Goal: Task Accomplishment & Management: Use online tool/utility

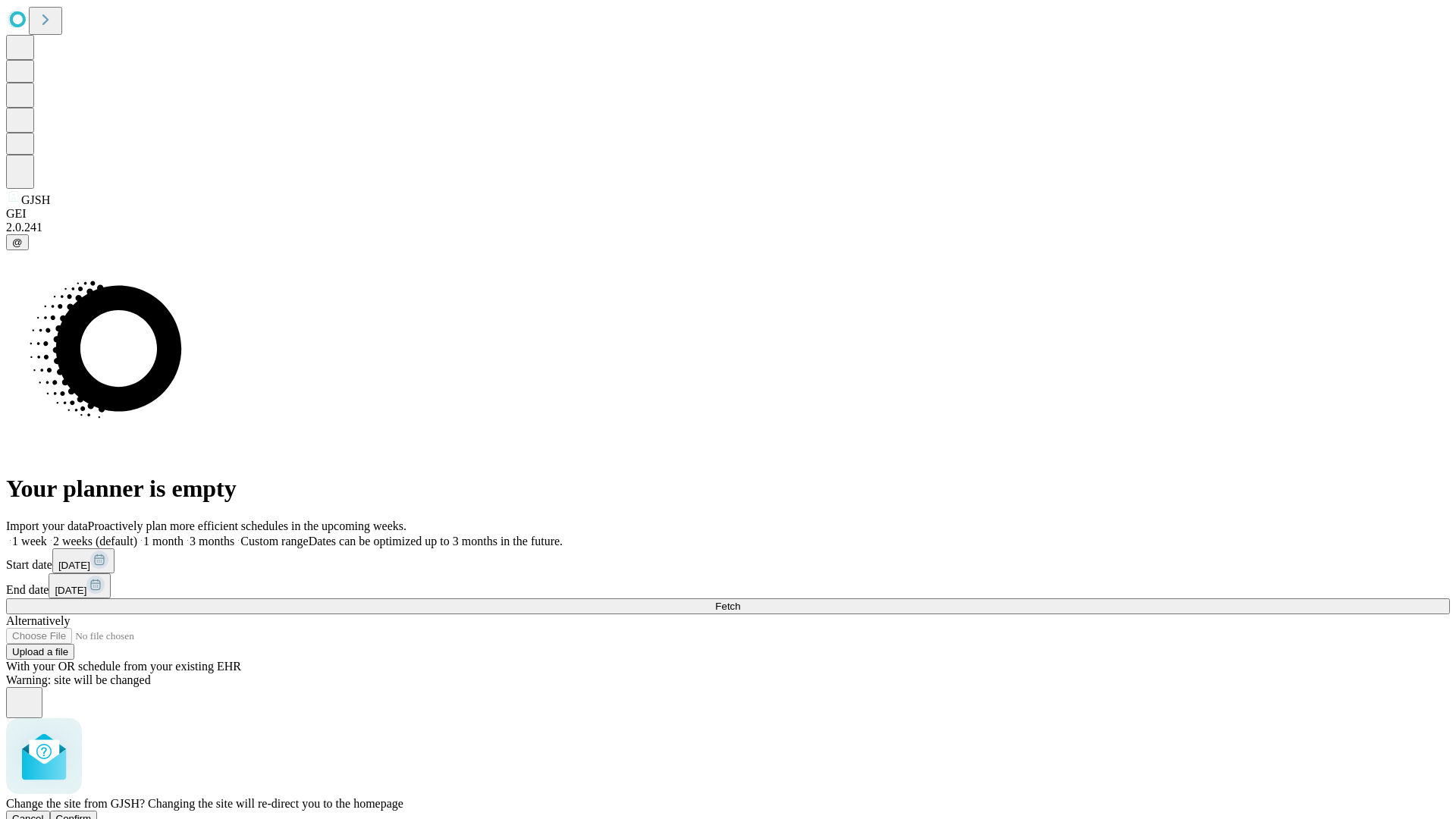
click at [92, 814] on span "Confirm" at bounding box center [74, 819] width 36 height 11
click at [47, 534] on label "1 week" at bounding box center [26, 541] width 41 height 13
click at [740, 601] on span "Fetch" at bounding box center [727, 606] width 25 height 11
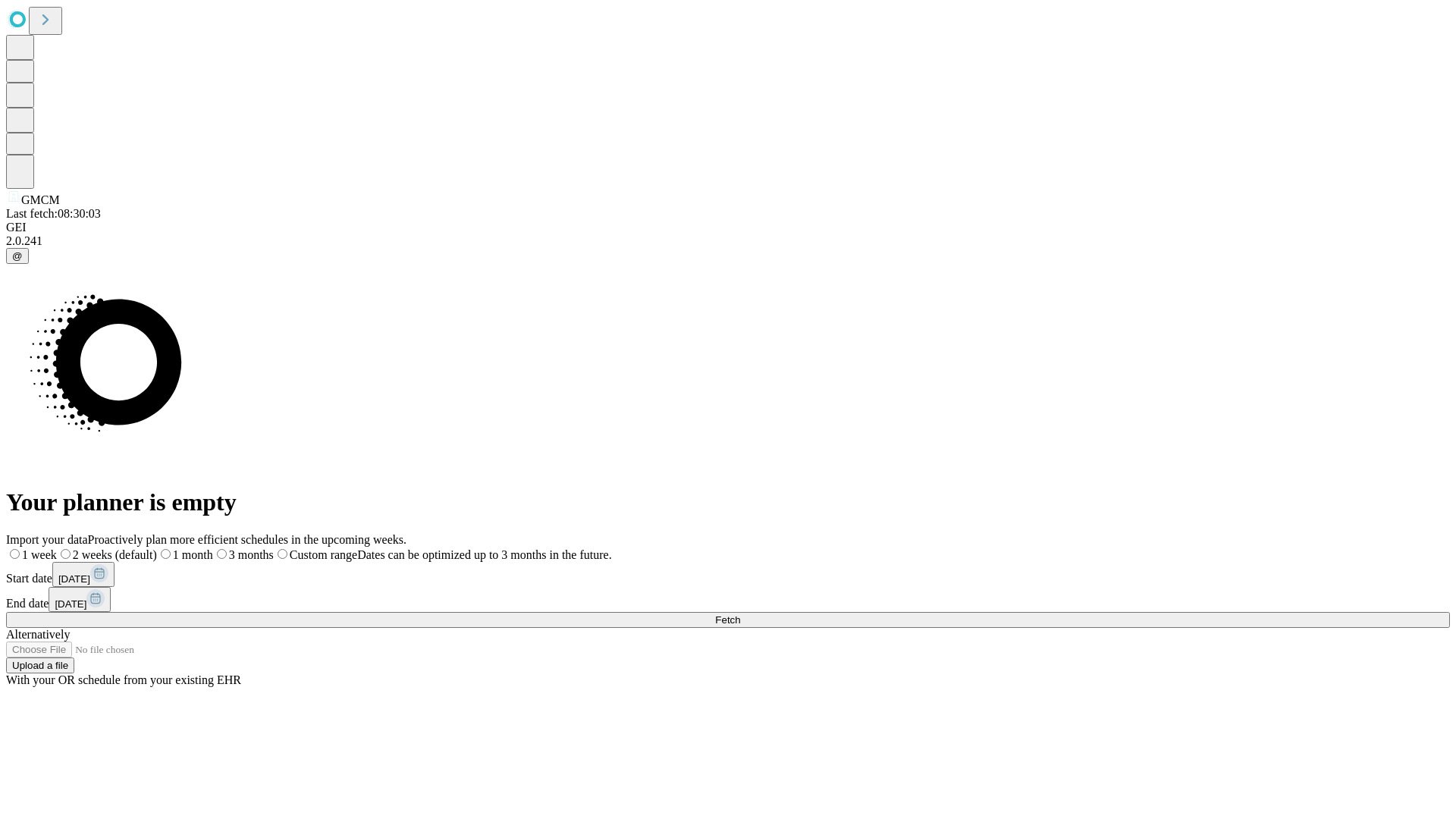
click at [740, 615] on span "Fetch" at bounding box center [727, 620] width 25 height 11
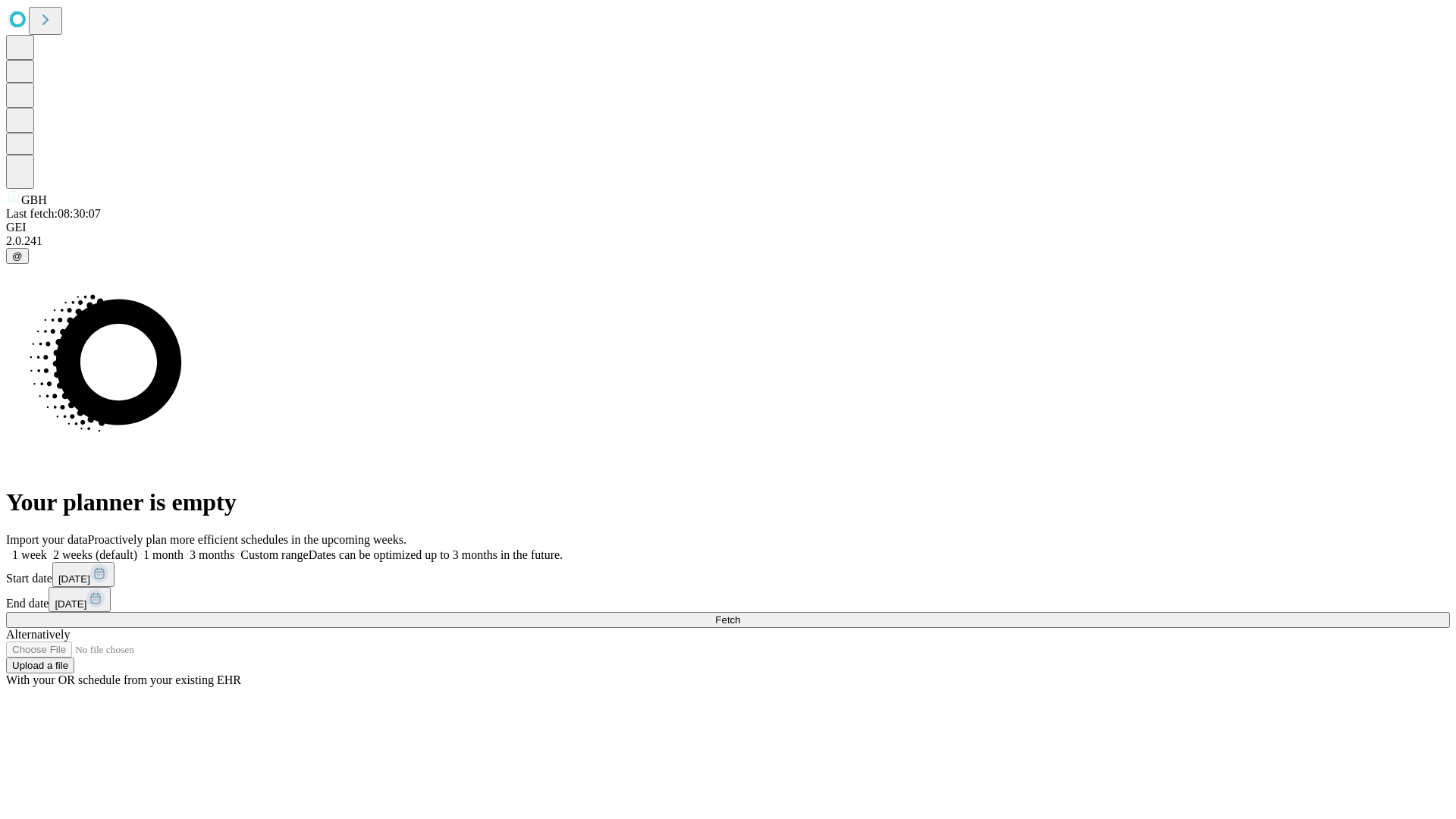
click at [47, 548] on label "1 week" at bounding box center [26, 555] width 41 height 13
click at [740, 615] on span "Fetch" at bounding box center [727, 620] width 25 height 11
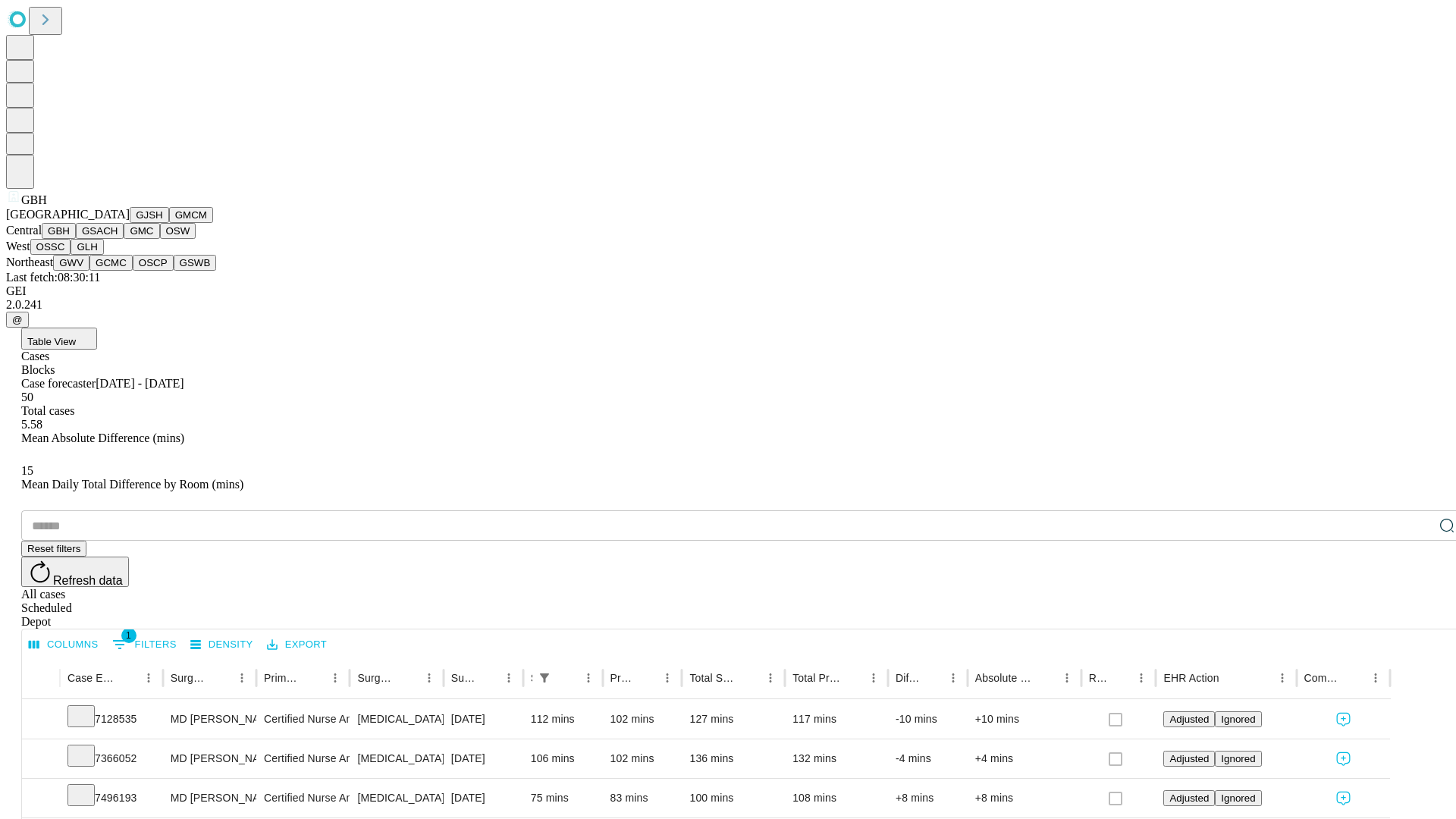
click at [118, 239] on button "GSACH" at bounding box center [99, 231] width 47 height 16
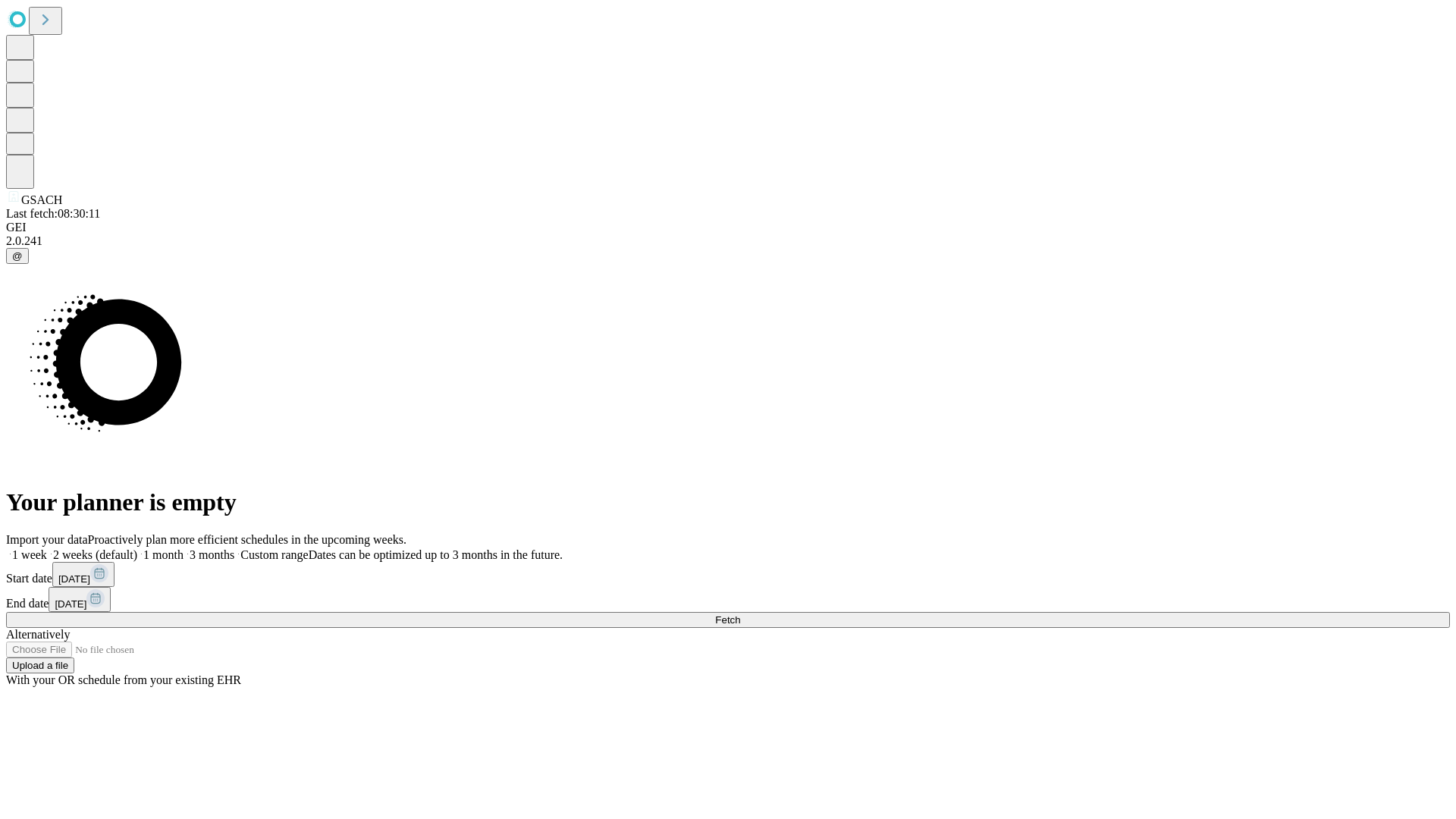
click at [47, 548] on label "1 week" at bounding box center [26, 555] width 41 height 13
click at [740, 615] on span "Fetch" at bounding box center [727, 620] width 25 height 11
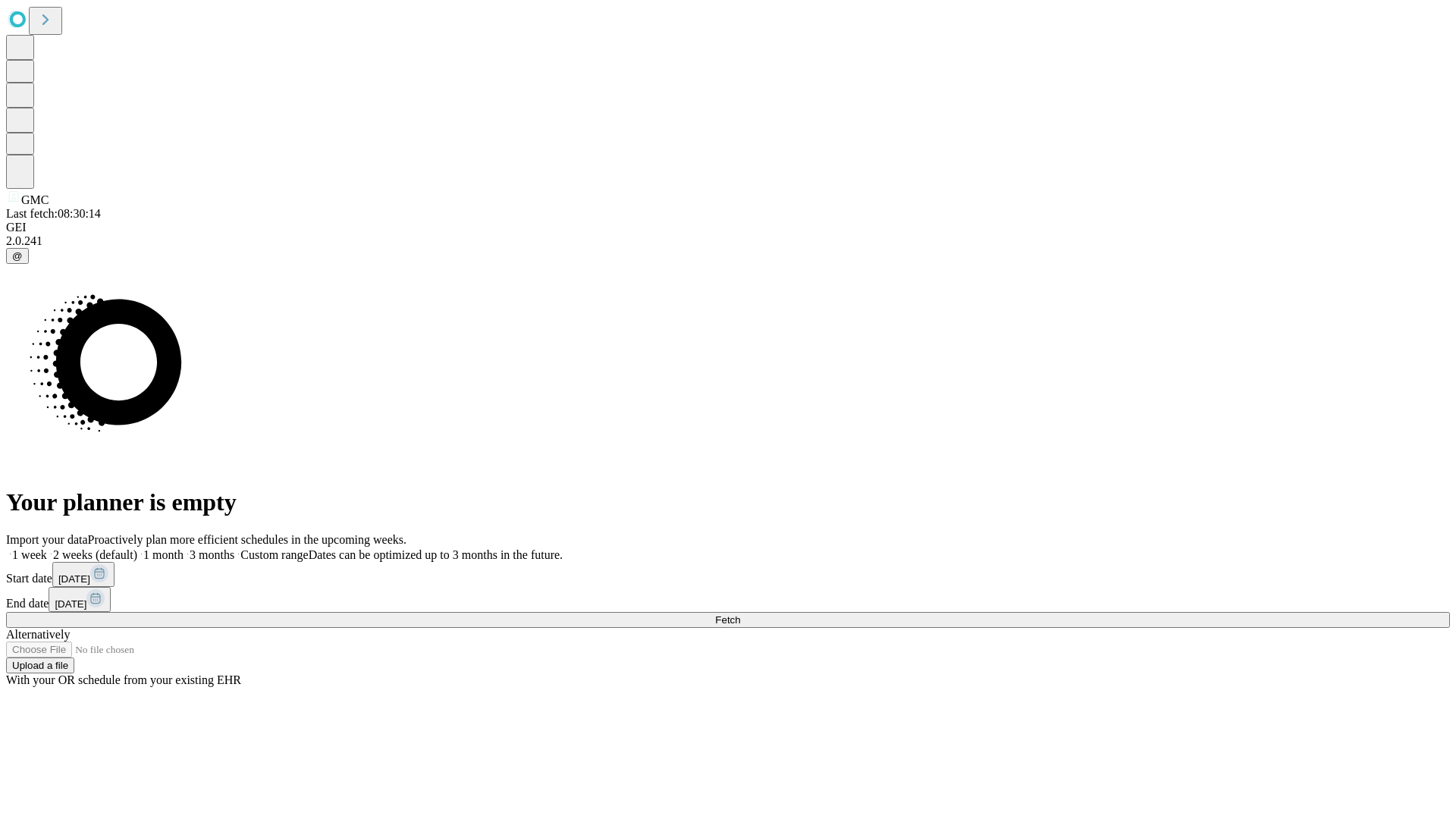
click at [47, 548] on label "1 week" at bounding box center [26, 555] width 41 height 13
click at [740, 615] on span "Fetch" at bounding box center [727, 620] width 25 height 11
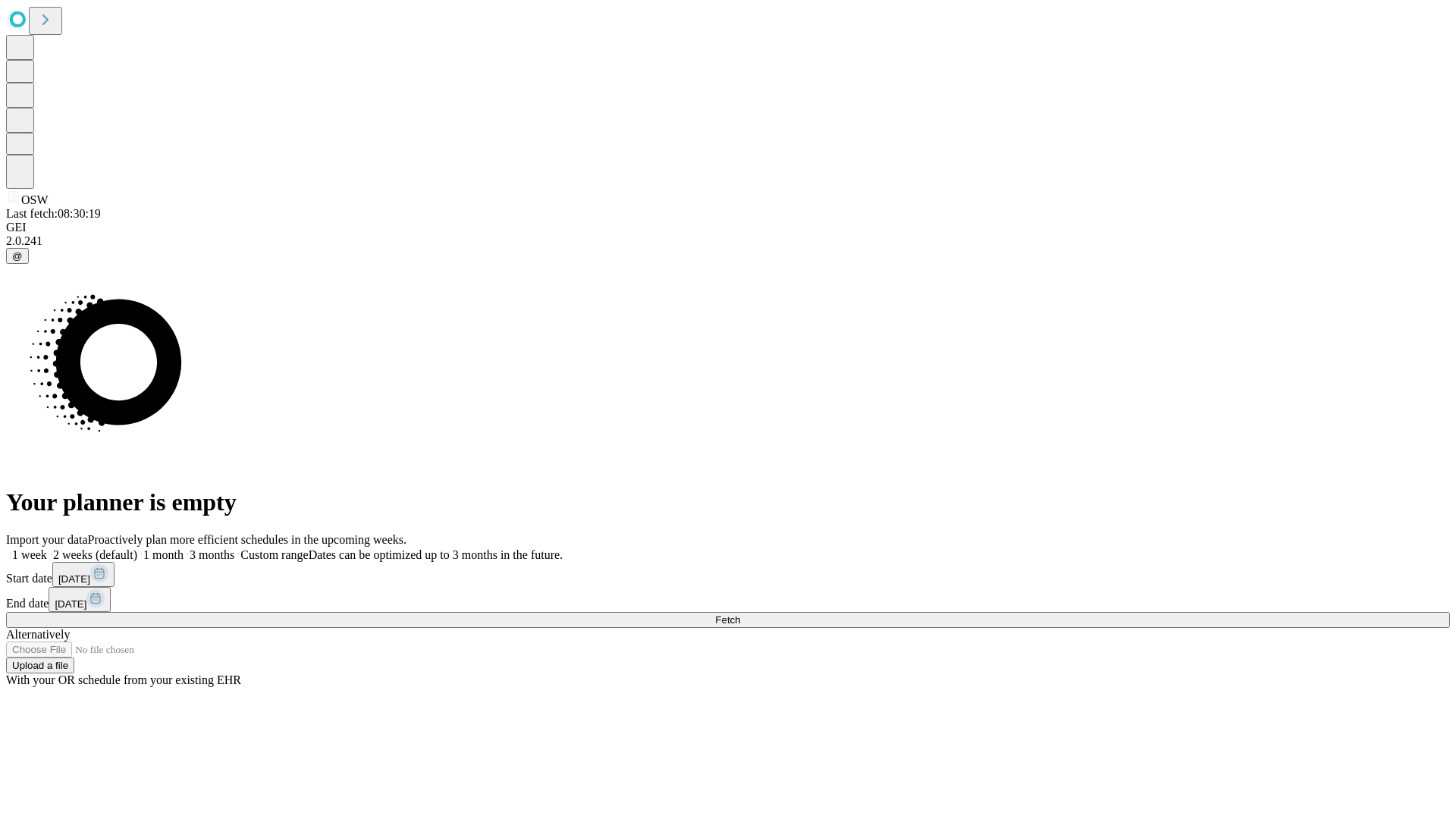
click at [47, 548] on label "1 week" at bounding box center [26, 555] width 41 height 13
click at [740, 615] on span "Fetch" at bounding box center [727, 620] width 25 height 11
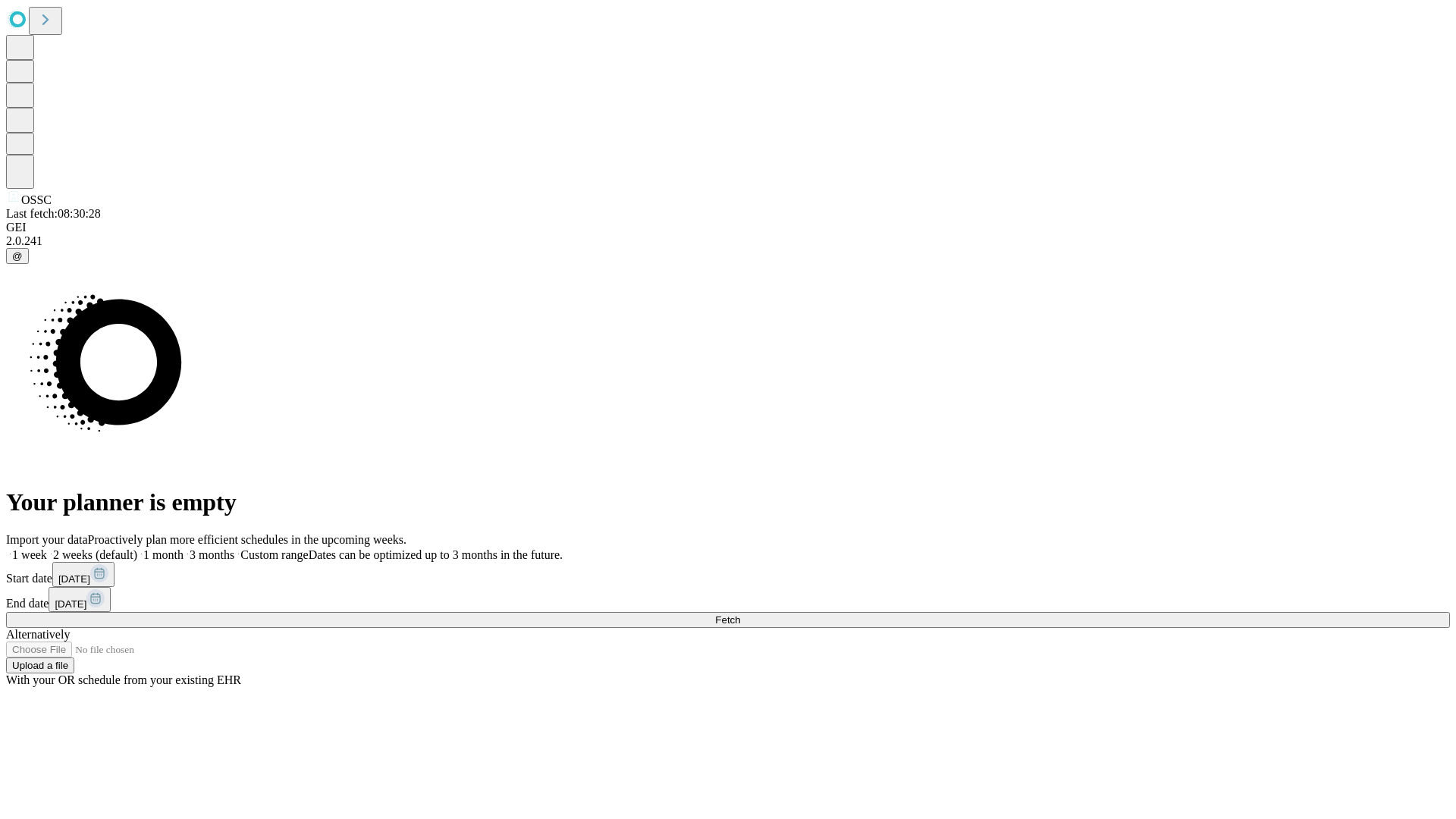
click at [47, 548] on label "1 week" at bounding box center [26, 555] width 41 height 13
click at [740, 615] on span "Fetch" at bounding box center [727, 620] width 25 height 11
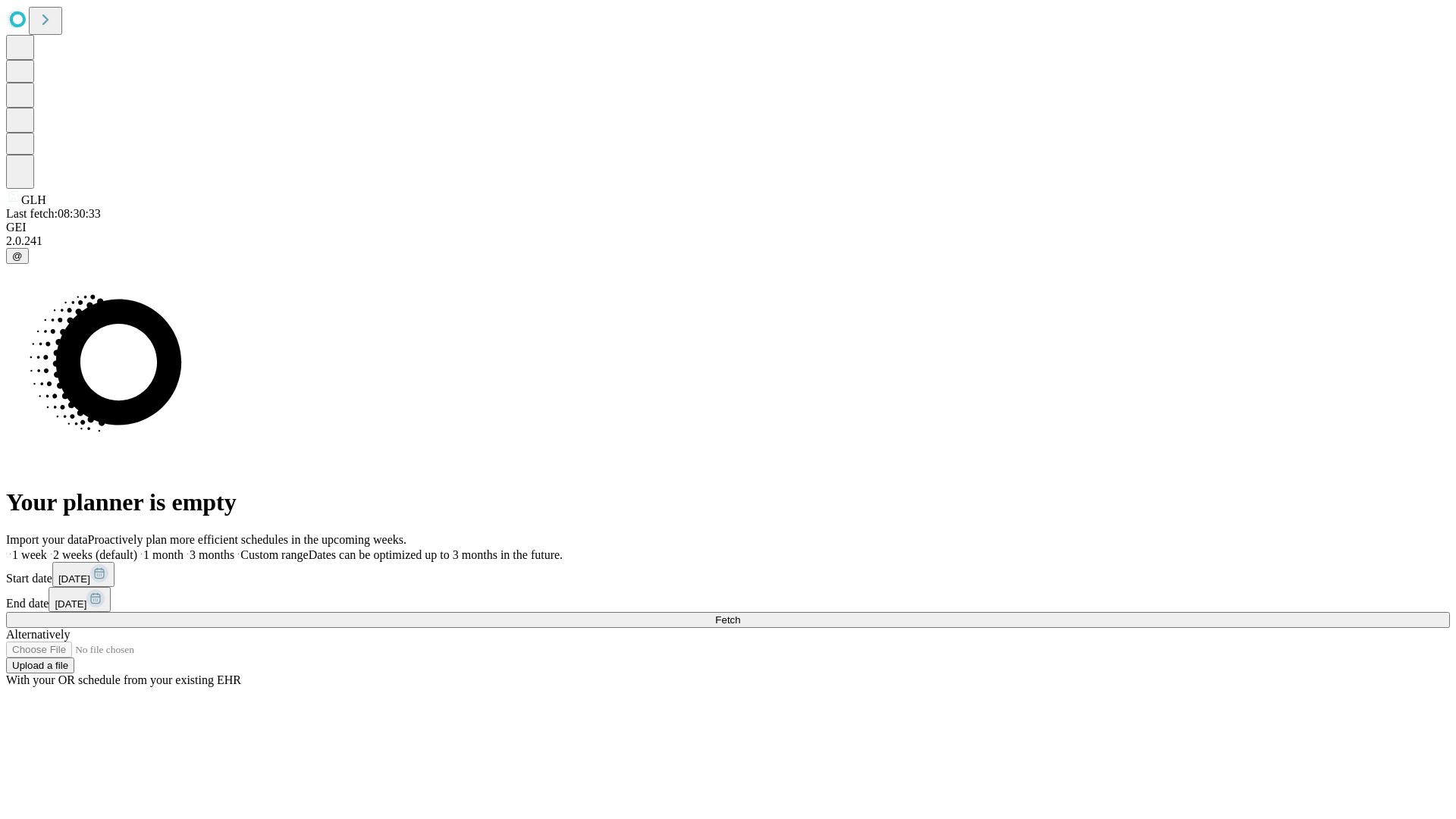
click at [47, 548] on label "1 week" at bounding box center [26, 555] width 41 height 13
click at [740, 615] on span "Fetch" at bounding box center [727, 620] width 25 height 11
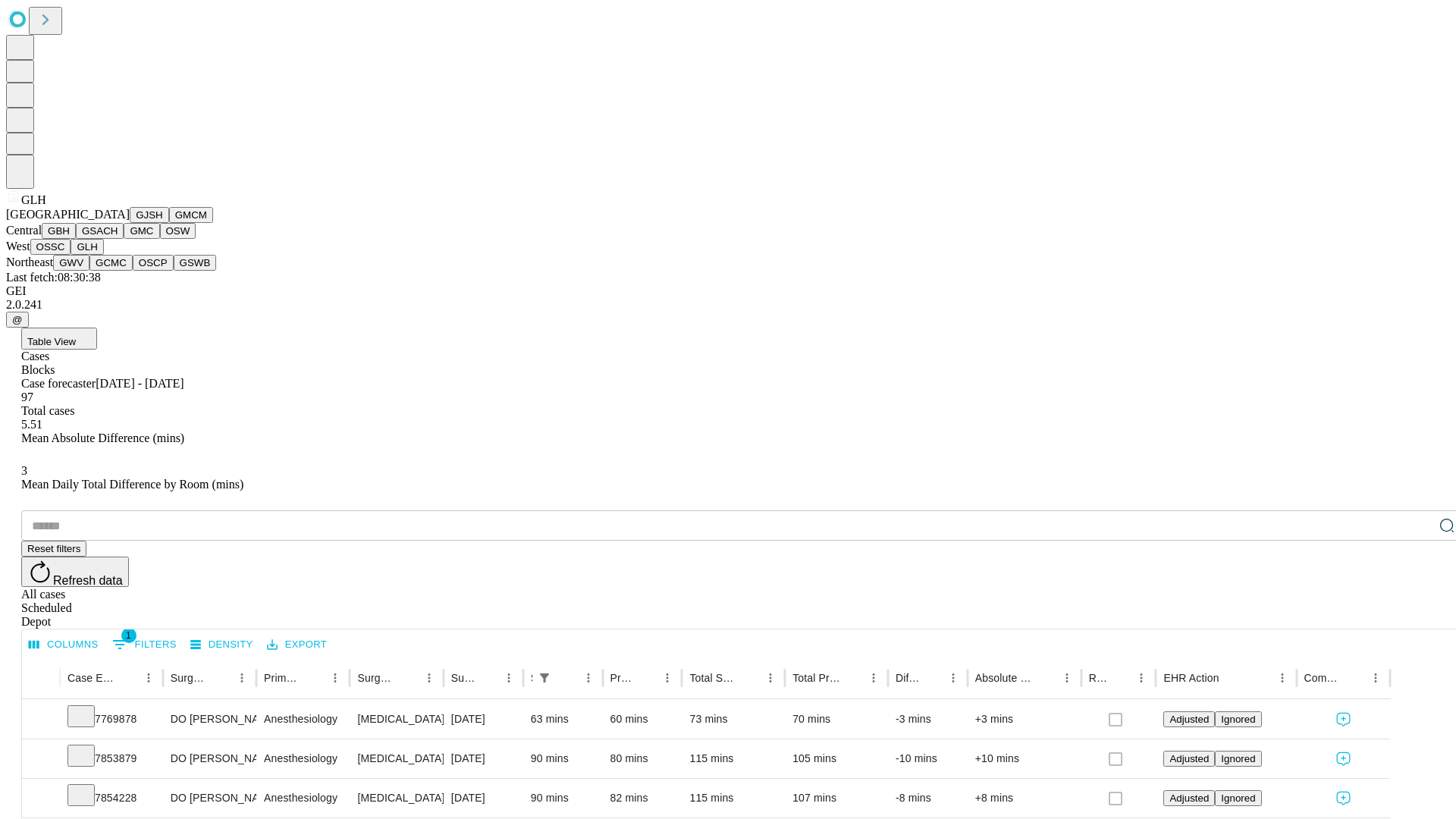
click at [89, 271] on button "GWV" at bounding box center [71, 263] width 36 height 16
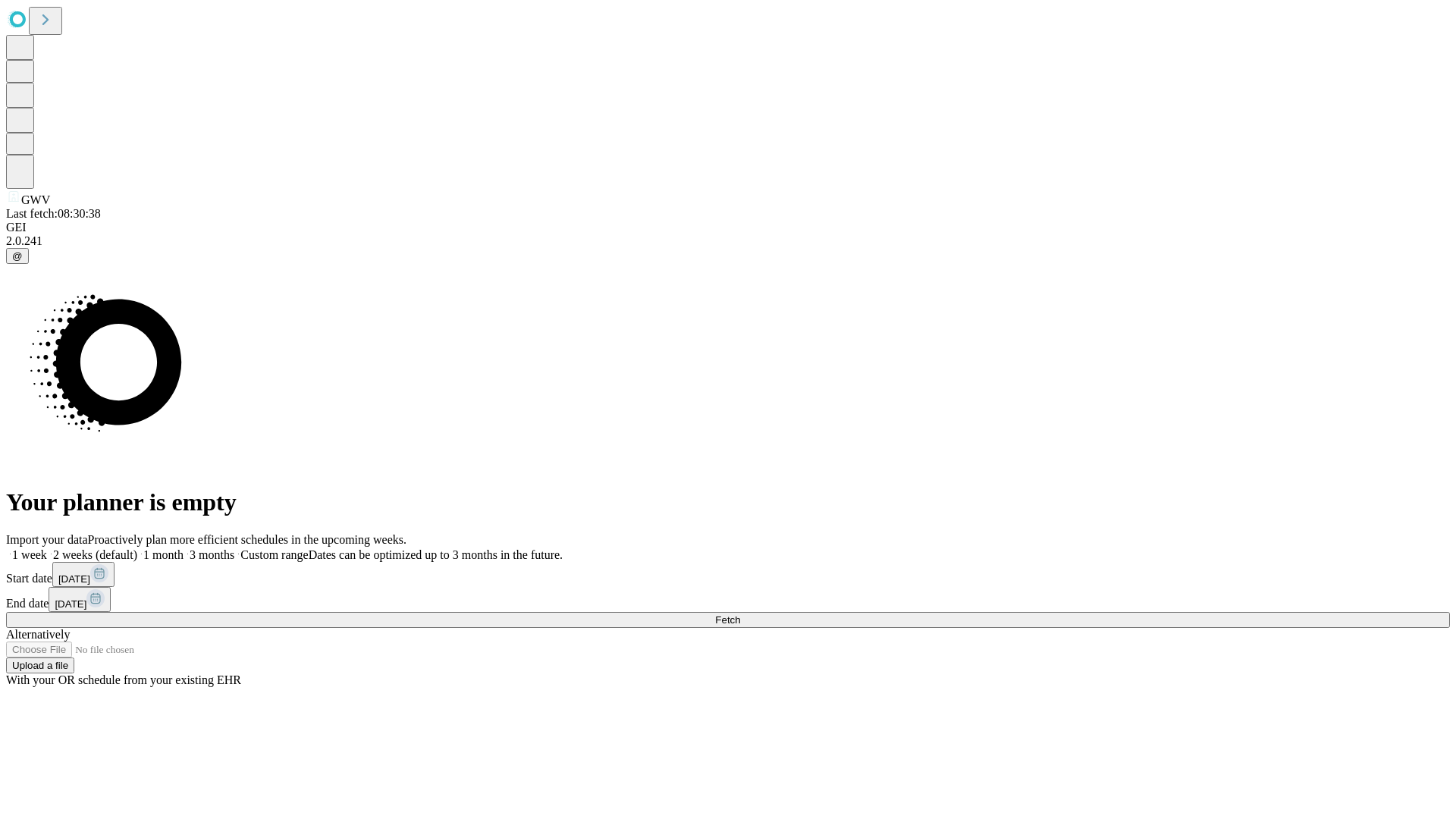
click at [47, 548] on label "1 week" at bounding box center [26, 555] width 41 height 13
click at [740, 615] on span "Fetch" at bounding box center [727, 620] width 25 height 11
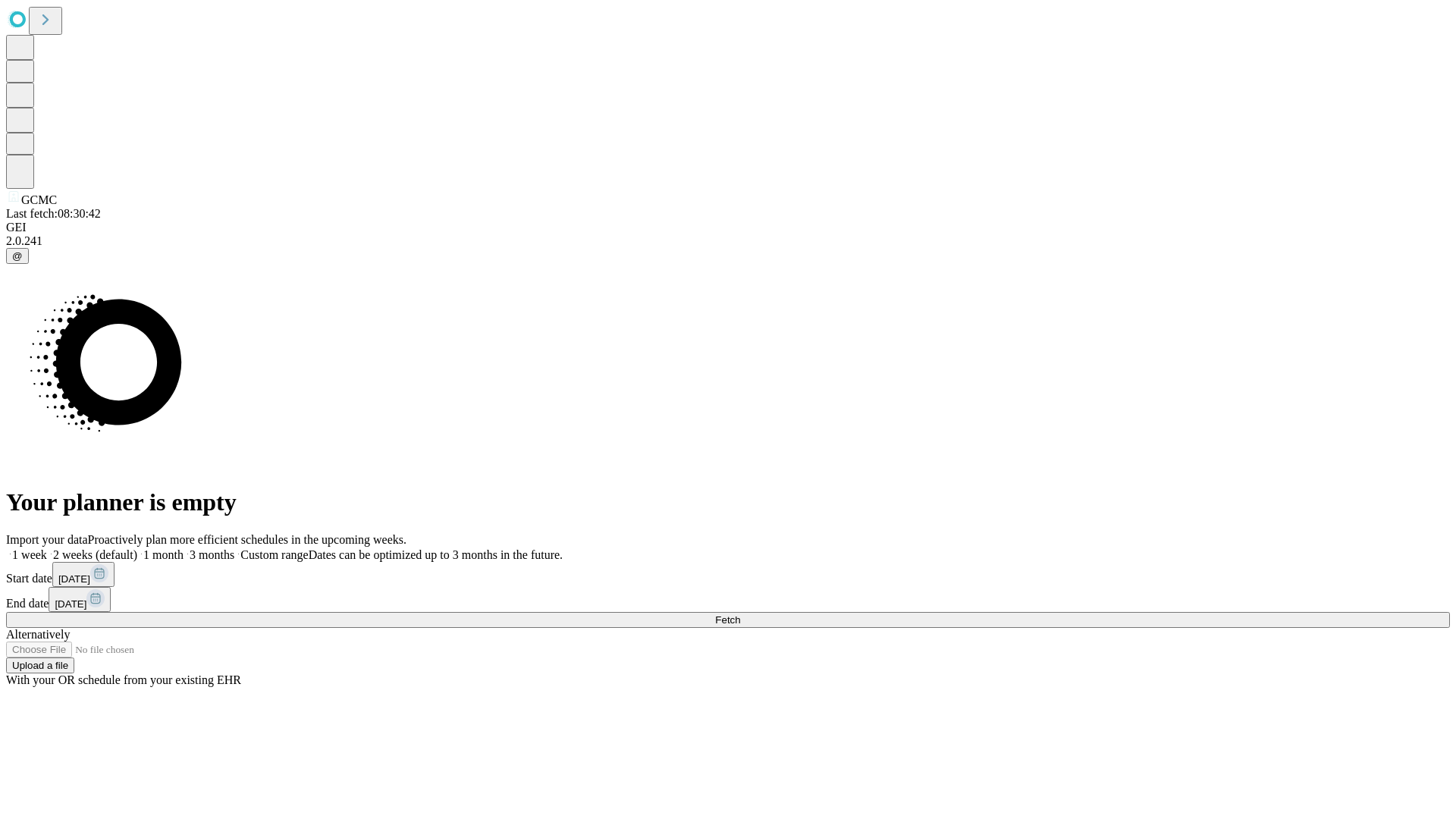
click at [47, 548] on label "1 week" at bounding box center [26, 555] width 41 height 13
click at [740, 615] on span "Fetch" at bounding box center [727, 620] width 25 height 11
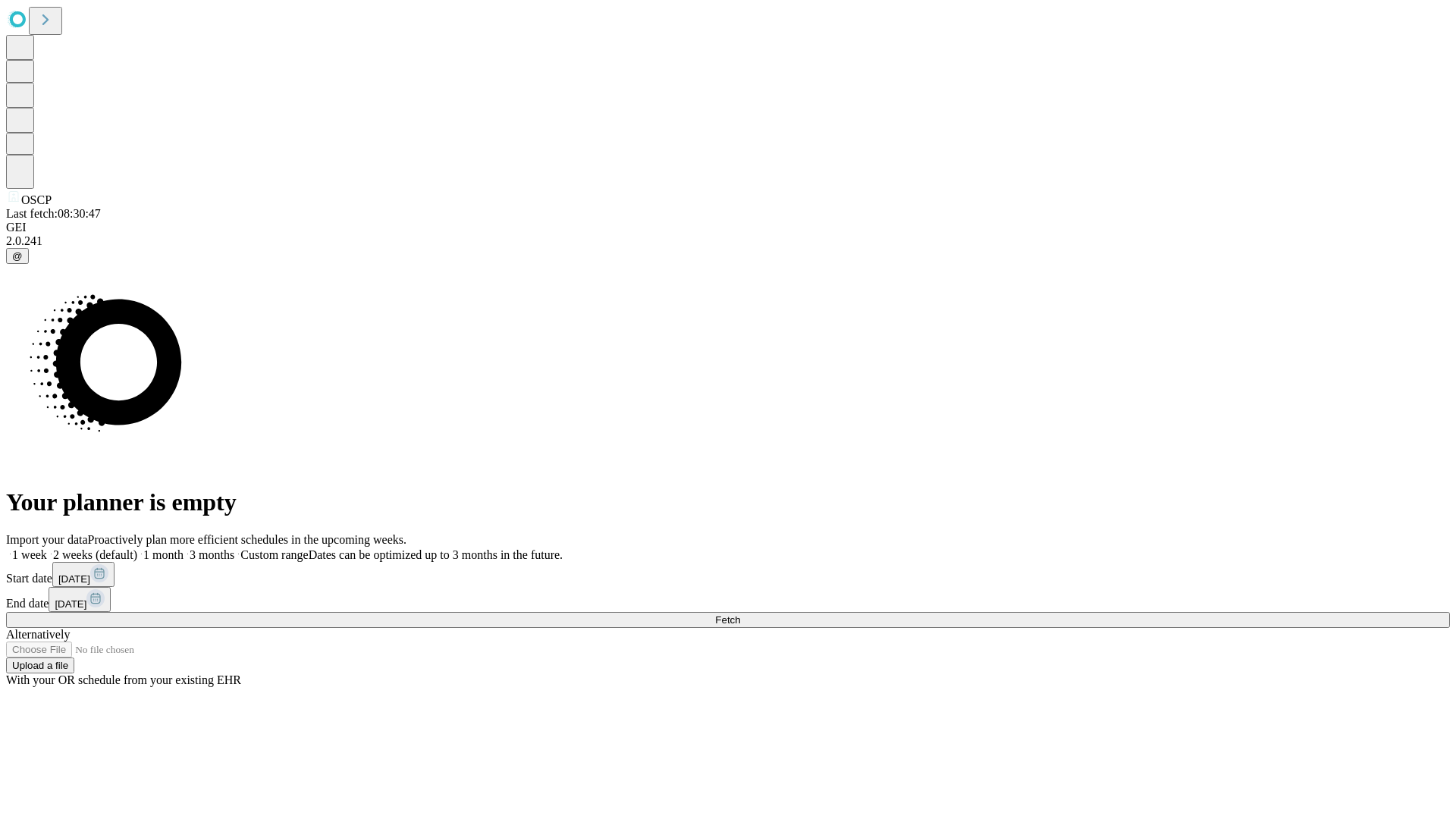
click at [47, 548] on label "1 week" at bounding box center [26, 555] width 41 height 13
click at [740, 615] on span "Fetch" at bounding box center [727, 620] width 25 height 11
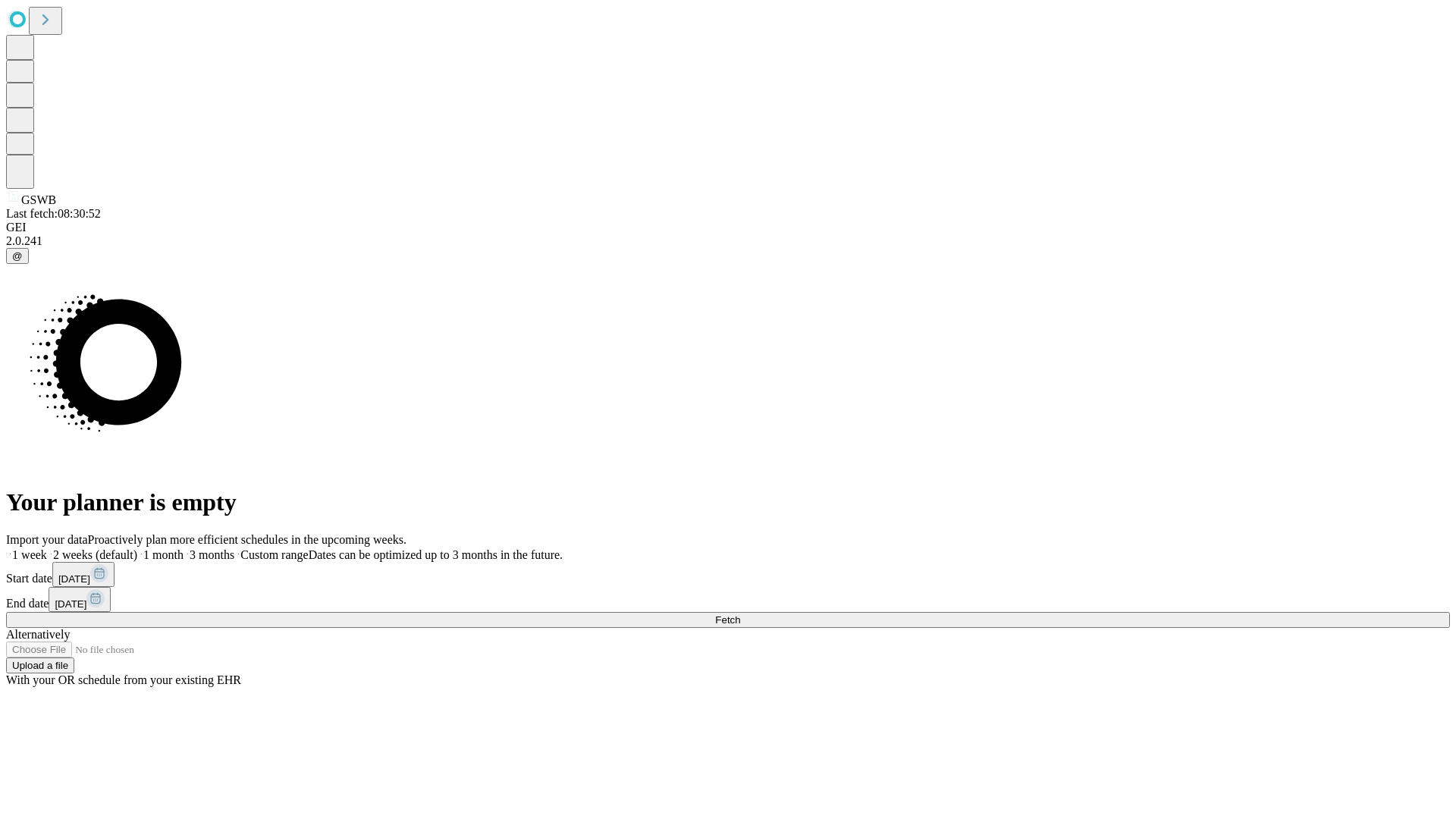
click at [47, 548] on label "1 week" at bounding box center [26, 555] width 41 height 13
click at [740, 615] on span "Fetch" at bounding box center [727, 620] width 25 height 11
